Goal: Task Accomplishment & Management: Manage account settings

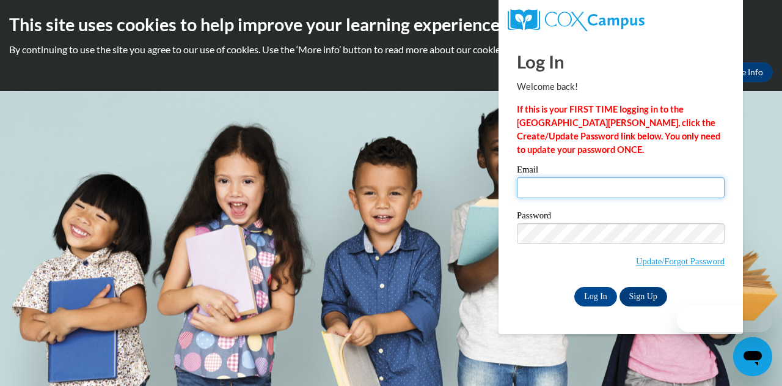
click at [570, 184] on input "Email" at bounding box center [621, 187] width 208 height 21
type input "[PERSON_NAME][EMAIL_ADDRESS][PERSON_NAME][DOMAIN_NAME]"
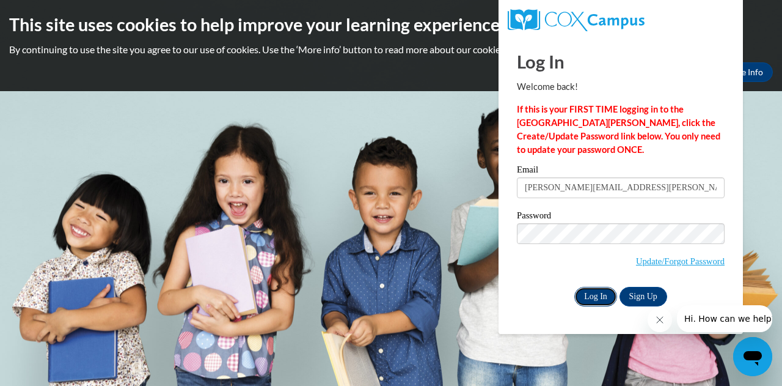
click at [596, 291] on input "Log In" at bounding box center [595, 297] width 43 height 20
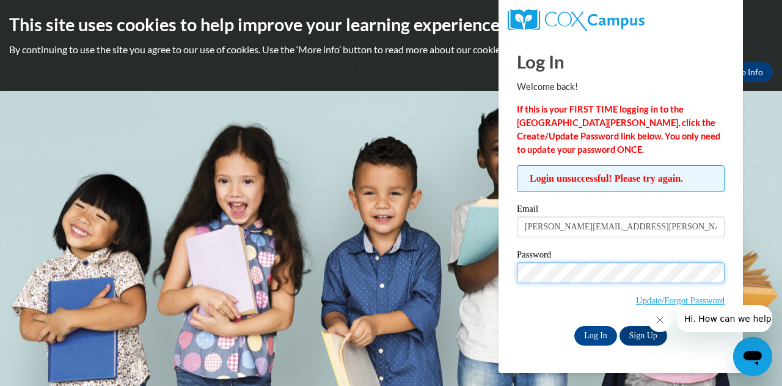
click at [574, 326] on input "Log In" at bounding box center [595, 336] width 43 height 20
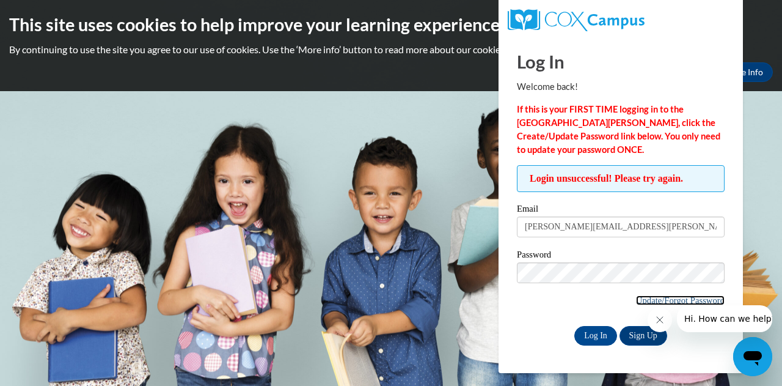
click at [653, 301] on link "Update/Forgot Password" at bounding box center [680, 300] width 89 height 10
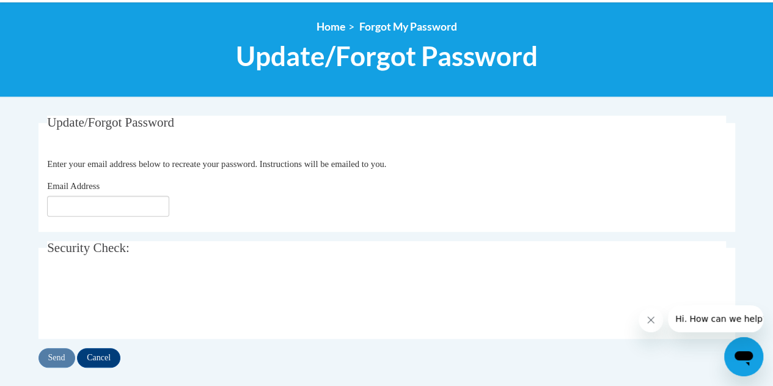
scroll to position [128, 0]
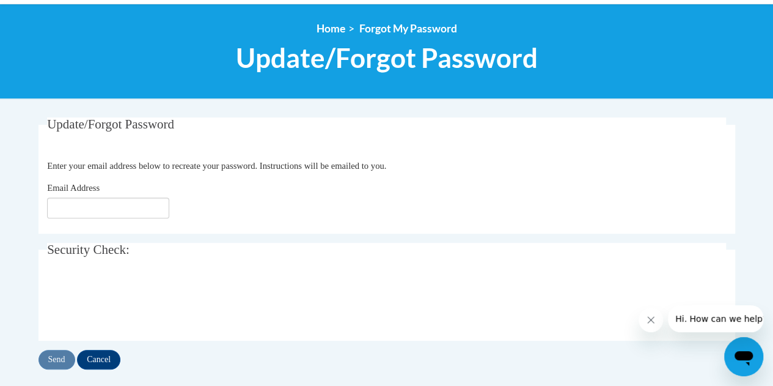
drag, startPoint x: 778, startPoint y: 114, endPoint x: 778, endPoint y: 173, distance: 58.7
click at [772, 173] on html "This site uses cookies to help improve your learning experience. By continuing …" at bounding box center [386, 65] width 773 height 386
click at [126, 207] on input "Email Address" at bounding box center [108, 207] width 122 height 21
type input "[PERSON_NAME][EMAIL_ADDRESS][PERSON_NAME][DOMAIN_NAME]"
click at [59, 352] on input "Send" at bounding box center [56, 359] width 37 height 20
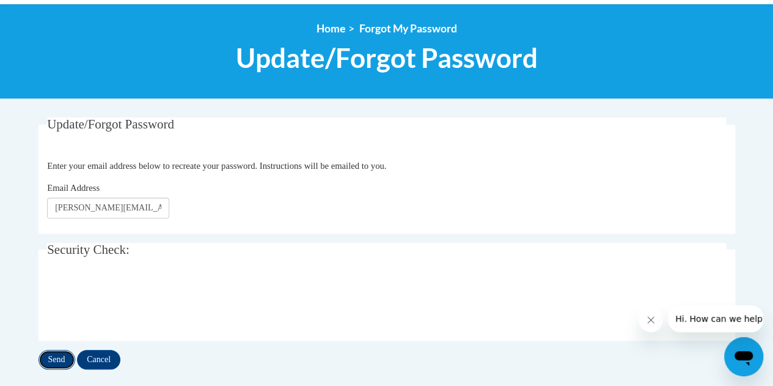
click at [59, 352] on input "Send" at bounding box center [56, 359] width 37 height 20
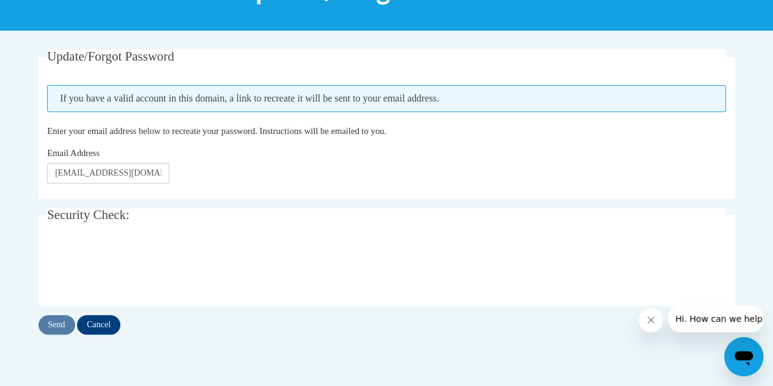
scroll to position [195, 0]
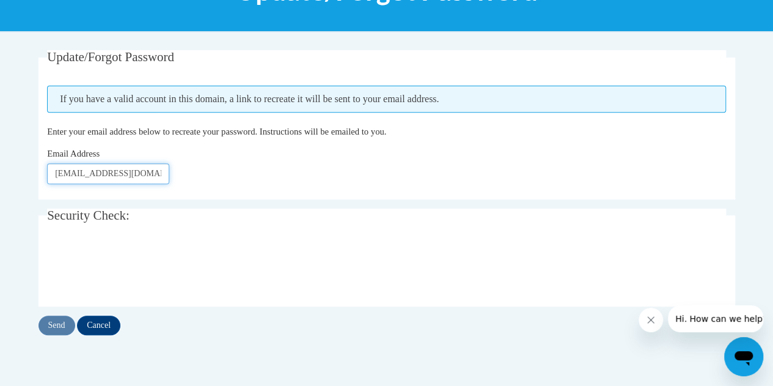
click at [134, 172] on input "sheniece.welch@atlanta.k12.ga.us" at bounding box center [108, 173] width 122 height 21
type input "sheniece.hogan@gmail.com"
click at [61, 323] on input "Send" at bounding box center [56, 325] width 37 height 20
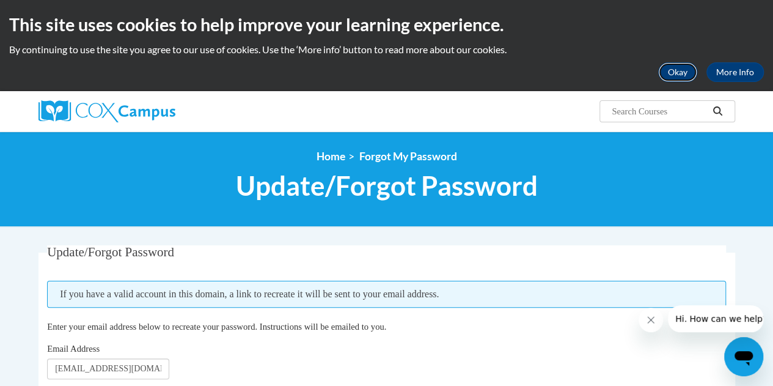
click at [668, 74] on button "Okay" at bounding box center [677, 72] width 39 height 20
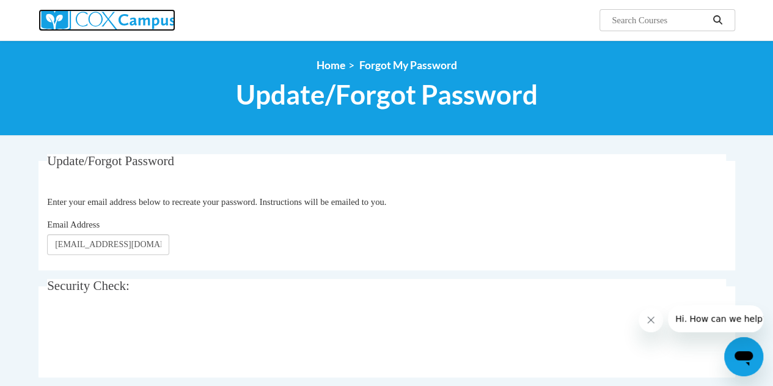
click at [100, 22] on img at bounding box center [106, 20] width 137 height 22
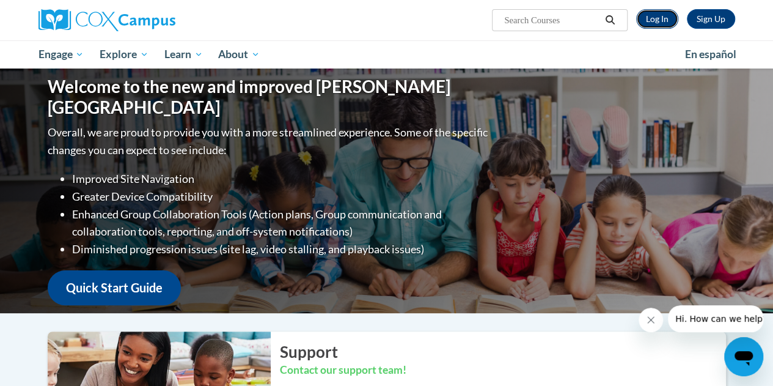
click at [657, 19] on link "Log In" at bounding box center [657, 19] width 42 height 20
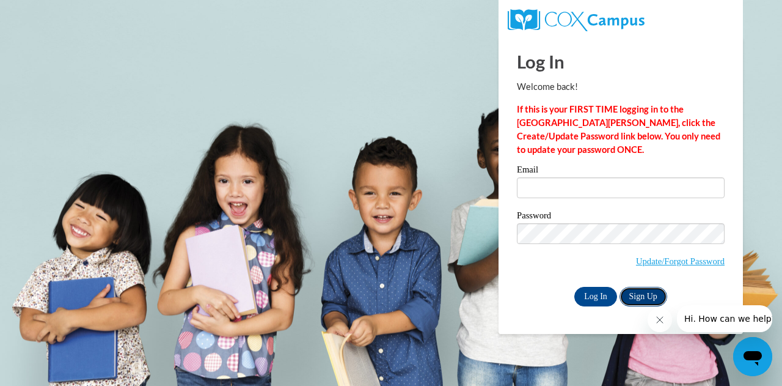
click at [649, 298] on link "Sign Up" at bounding box center [644, 297] width 48 height 20
